Goal: Use online tool/utility: Utilize a website feature to perform a specific function

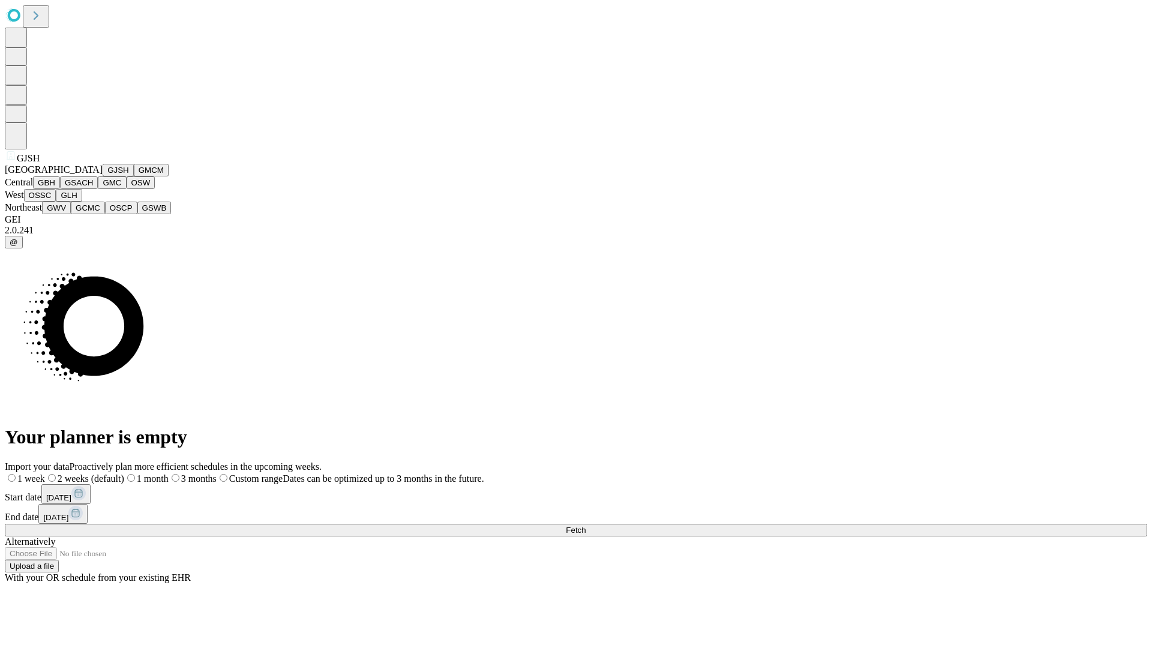
click at [103, 176] on button "GJSH" at bounding box center [118, 170] width 31 height 13
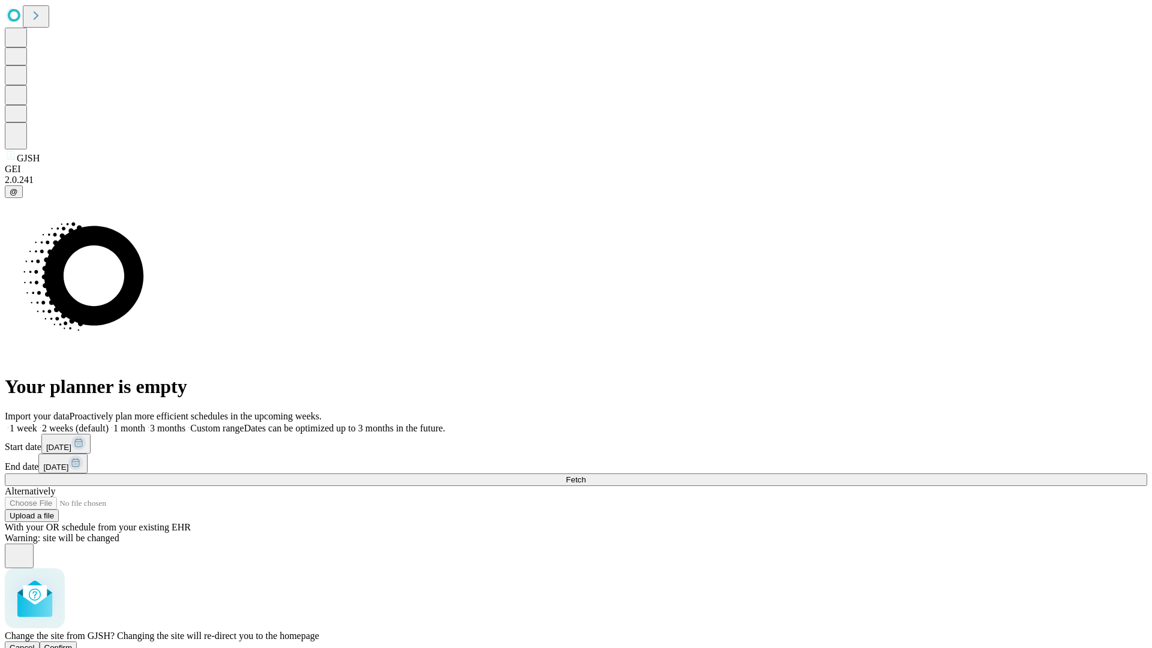
click at [73, 643] on span "Confirm" at bounding box center [58, 647] width 28 height 9
click at [145, 423] on label "1 month" at bounding box center [127, 428] width 37 height 10
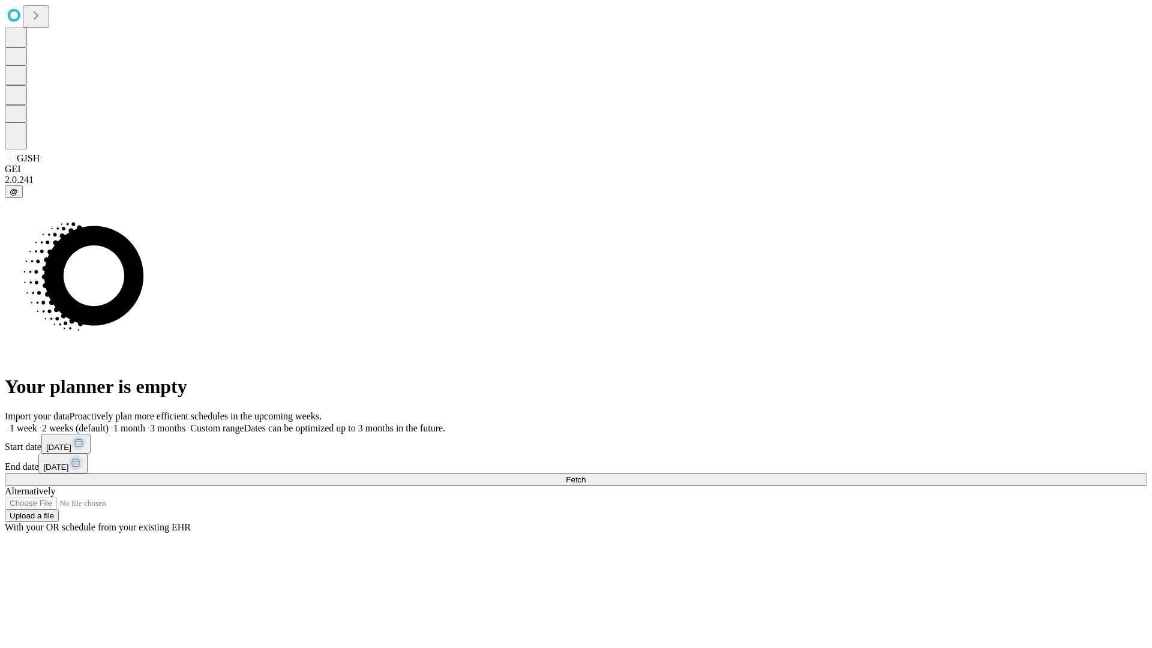
click at [586, 475] on span "Fetch" at bounding box center [576, 479] width 20 height 9
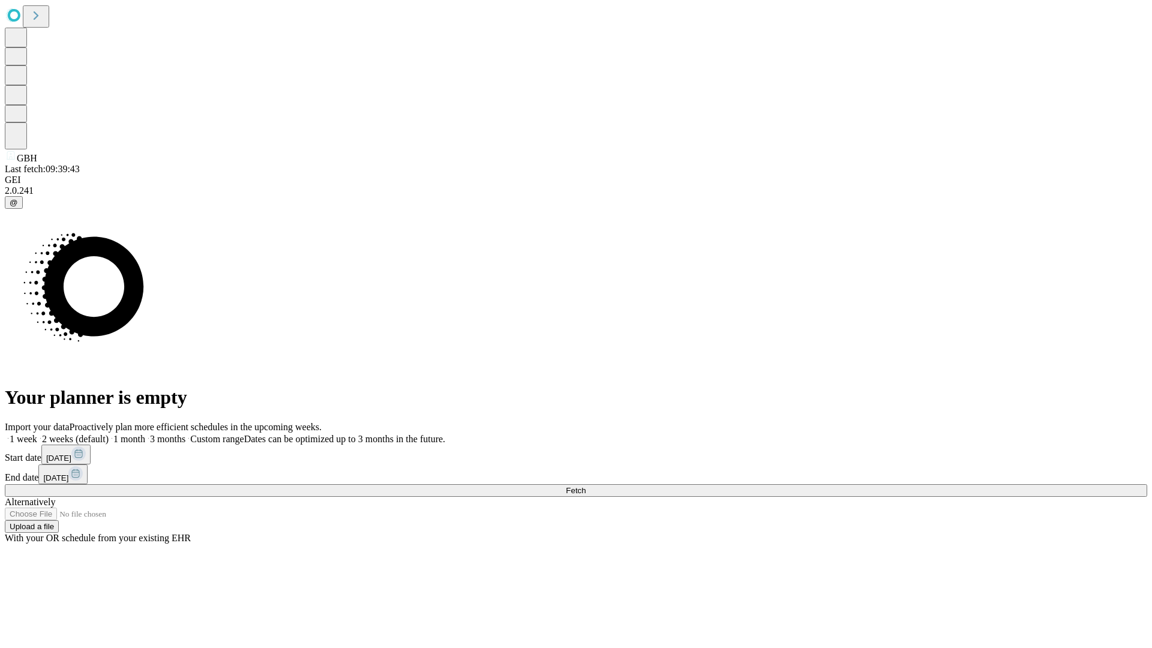
click at [145, 434] on label "1 month" at bounding box center [127, 439] width 37 height 10
click at [586, 486] on span "Fetch" at bounding box center [576, 490] width 20 height 9
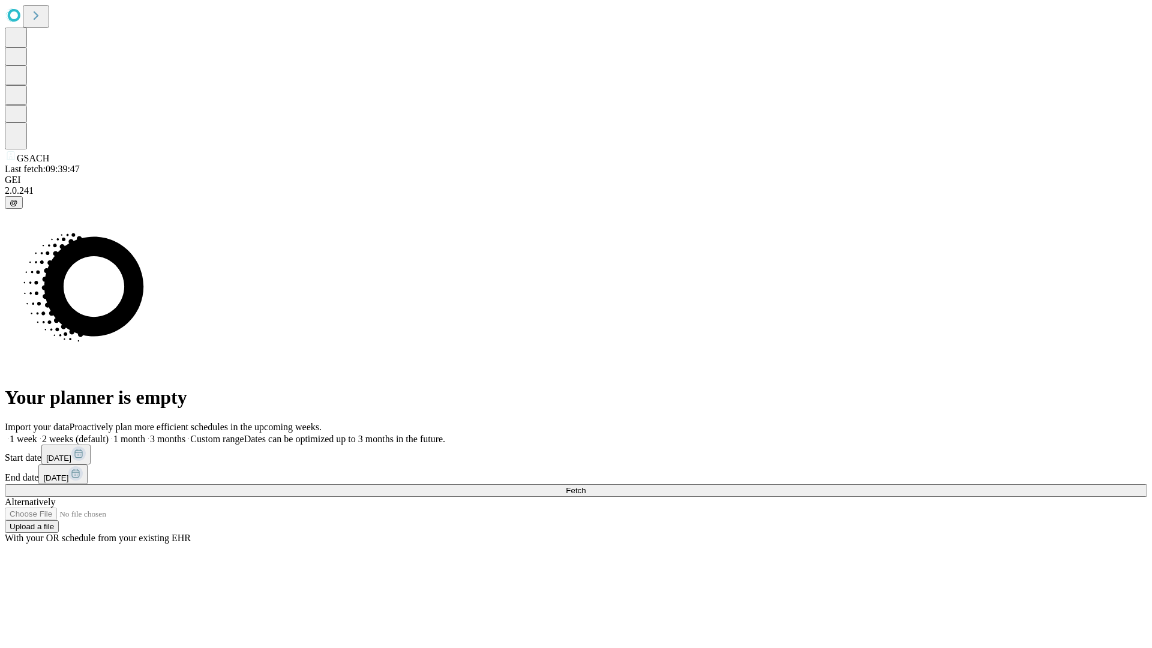
click at [145, 434] on label "1 month" at bounding box center [127, 439] width 37 height 10
click at [586, 486] on span "Fetch" at bounding box center [576, 490] width 20 height 9
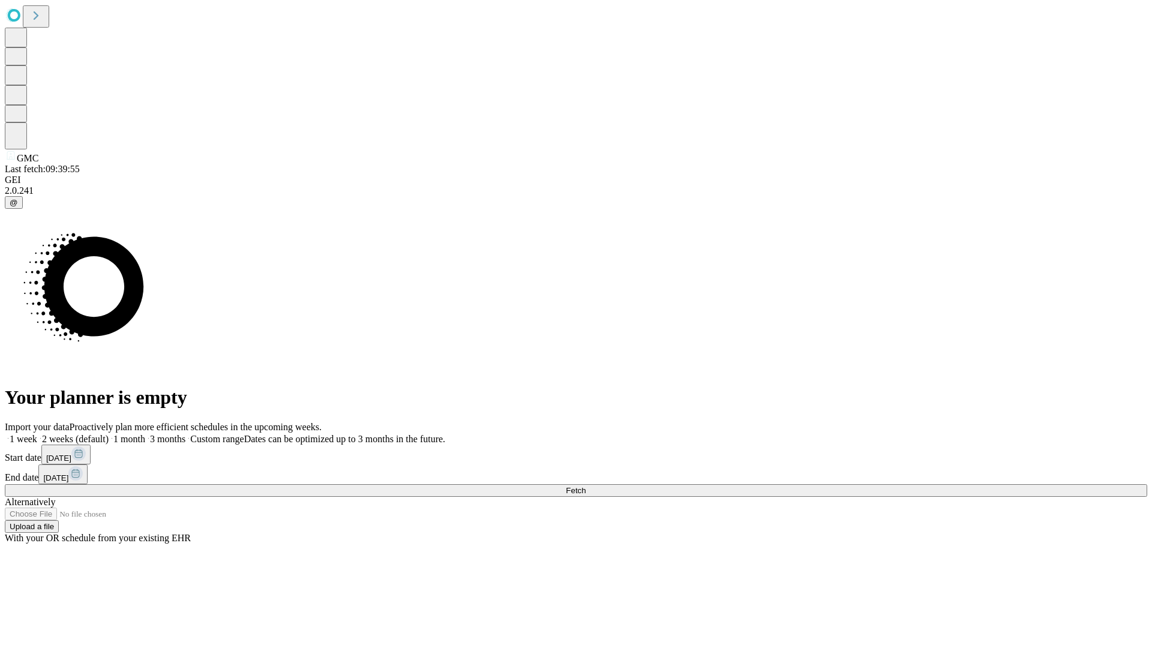
click at [145, 434] on label "1 month" at bounding box center [127, 439] width 37 height 10
click at [586, 486] on span "Fetch" at bounding box center [576, 490] width 20 height 9
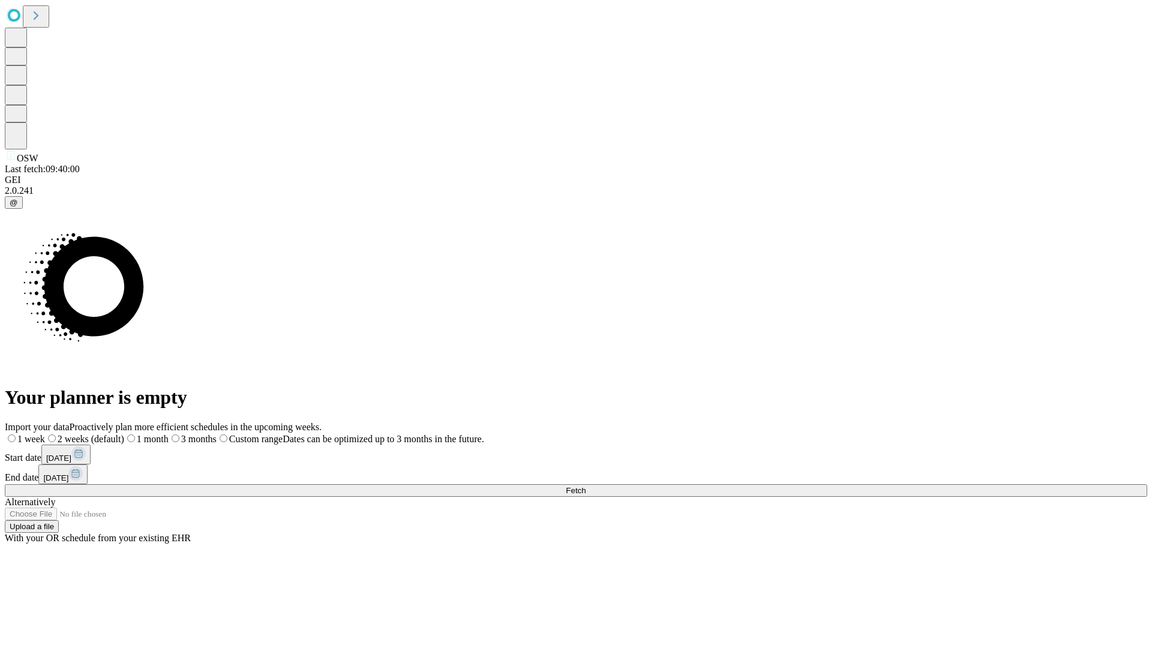
click at [169, 434] on label "1 month" at bounding box center [146, 439] width 44 height 10
click at [586, 486] on span "Fetch" at bounding box center [576, 490] width 20 height 9
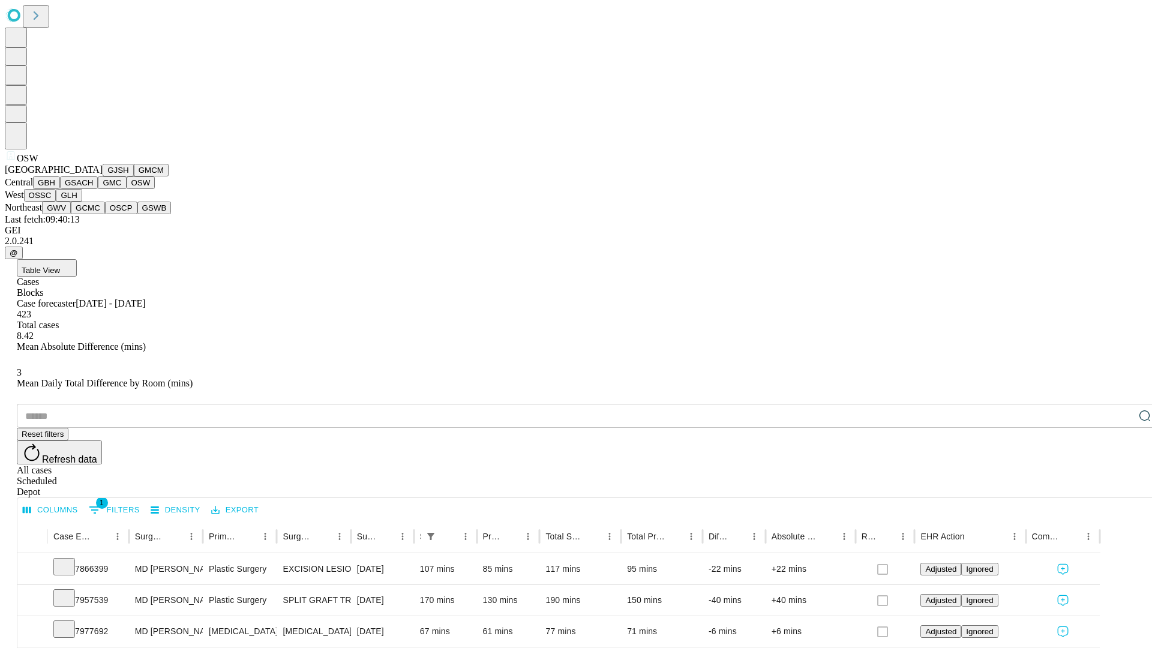
click at [56, 202] on button "OSSC" at bounding box center [40, 195] width 32 height 13
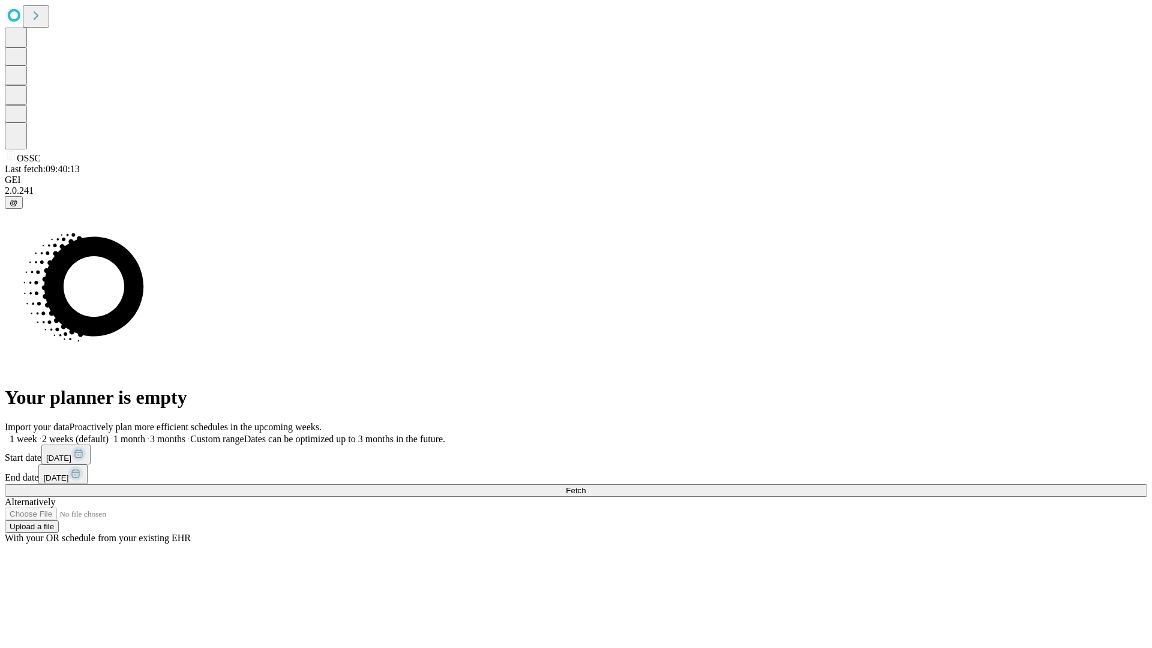
click at [145, 434] on label "1 month" at bounding box center [127, 439] width 37 height 10
click at [586, 486] on span "Fetch" at bounding box center [576, 490] width 20 height 9
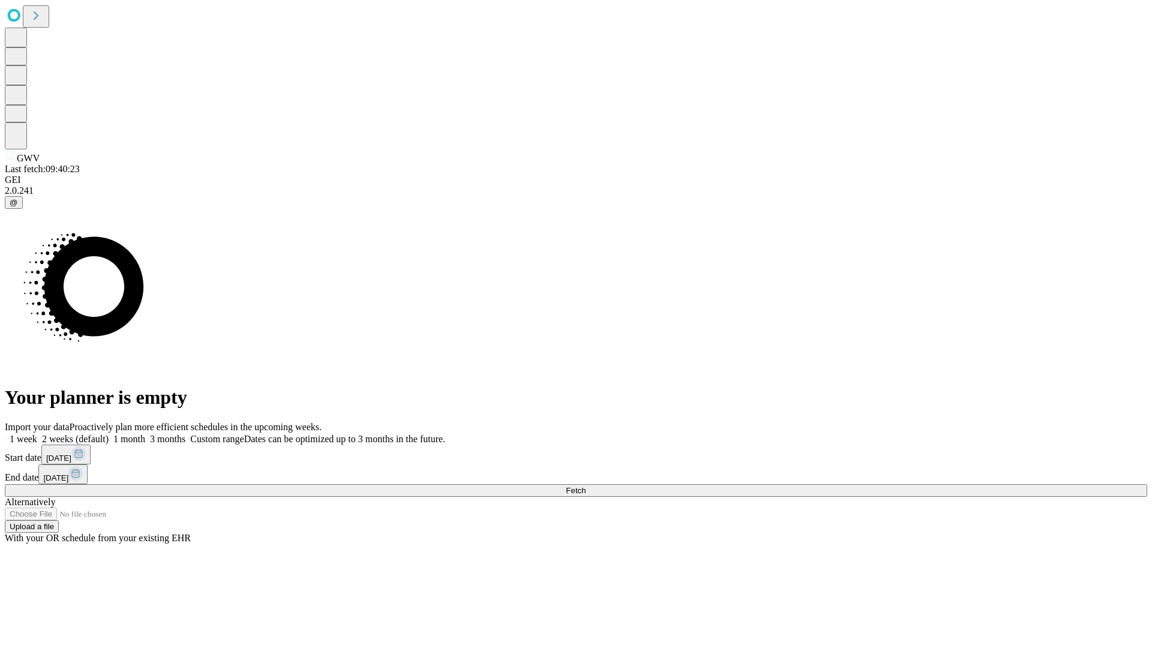
click at [145, 434] on label "1 month" at bounding box center [127, 439] width 37 height 10
click at [586, 486] on span "Fetch" at bounding box center [576, 490] width 20 height 9
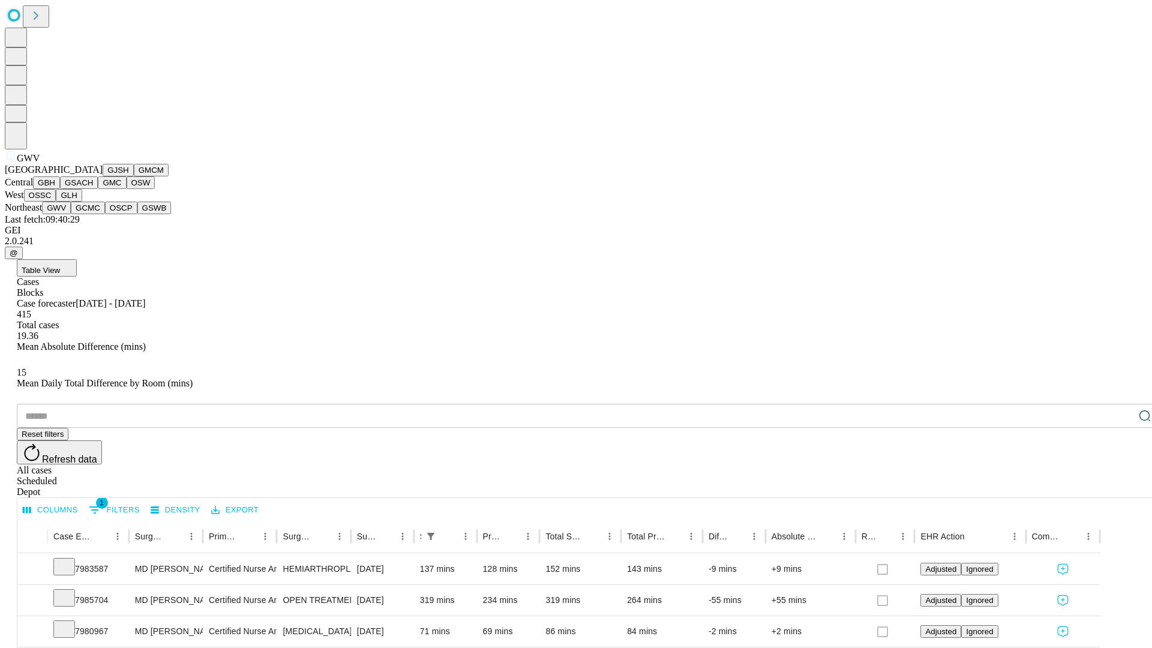
click at [93, 214] on button "GCMC" at bounding box center [88, 208] width 34 height 13
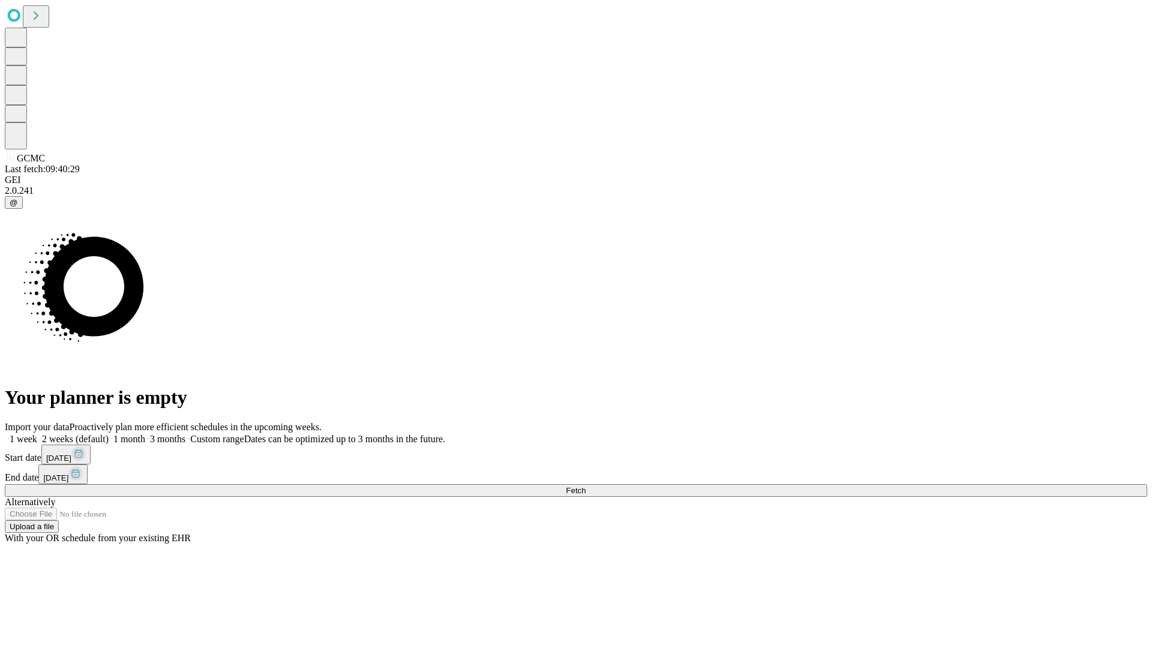
click at [145, 434] on label "1 month" at bounding box center [127, 439] width 37 height 10
click at [586, 486] on span "Fetch" at bounding box center [576, 490] width 20 height 9
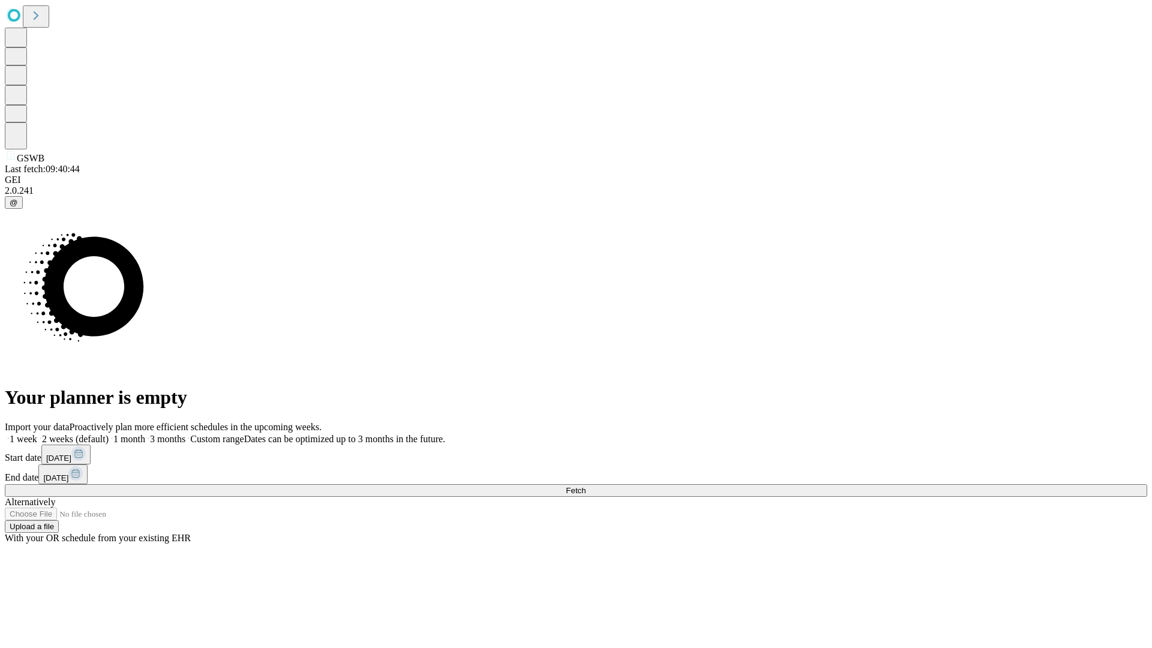
click at [145, 434] on label "1 month" at bounding box center [127, 439] width 37 height 10
click at [586, 486] on span "Fetch" at bounding box center [576, 490] width 20 height 9
